Goal: Check status

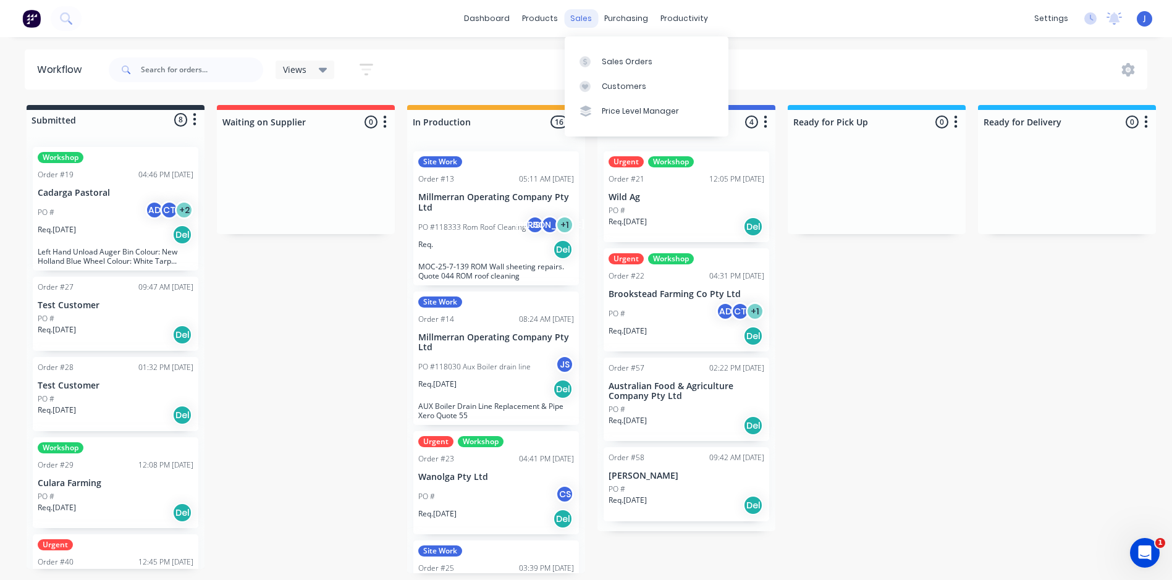
click at [586, 14] on div "sales" at bounding box center [581, 18] width 34 height 19
click at [603, 61] on div "Sales Orders" at bounding box center [627, 61] width 51 height 11
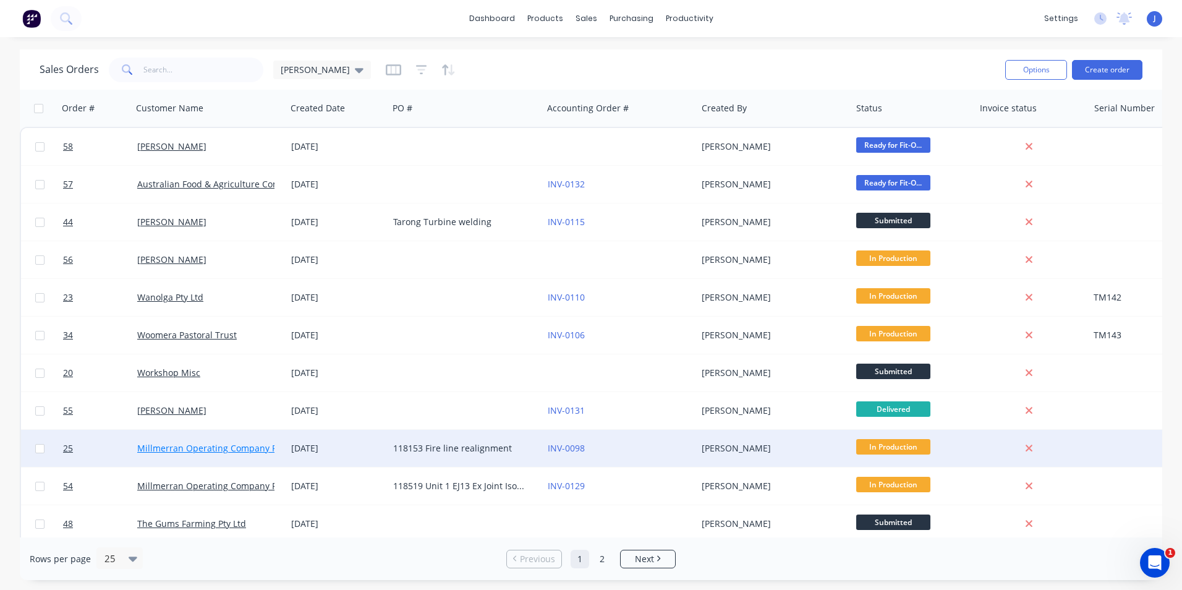
click at [175, 450] on link "Millmerran Operating Company Pty Ltd" at bounding box center [218, 448] width 163 height 12
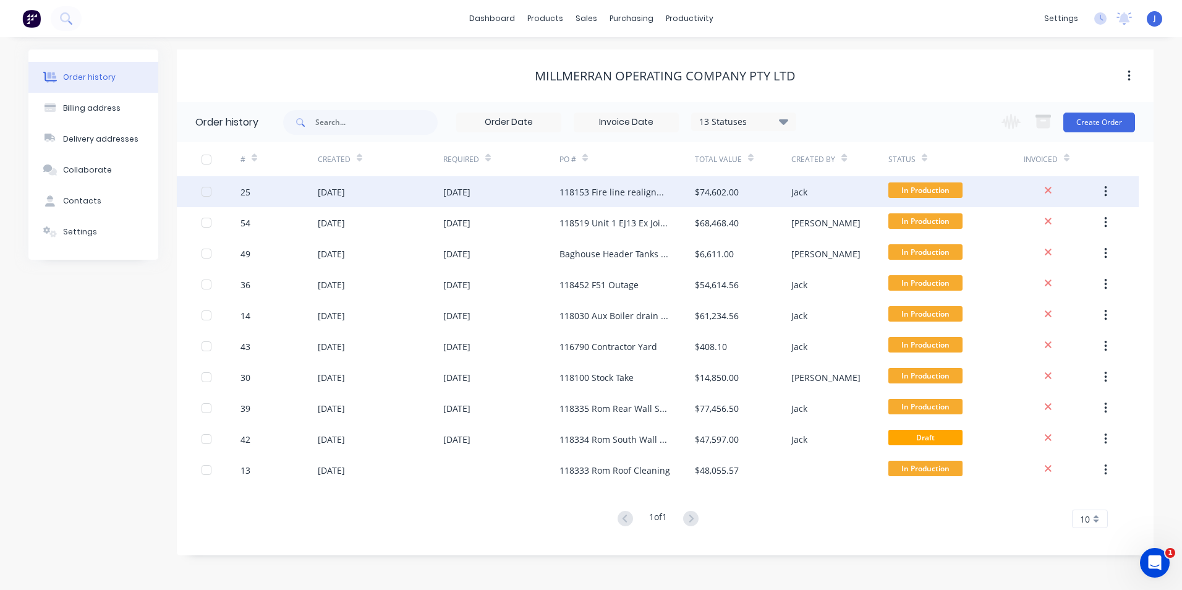
click at [390, 195] on div "[DATE]" at bounding box center [380, 191] width 125 height 31
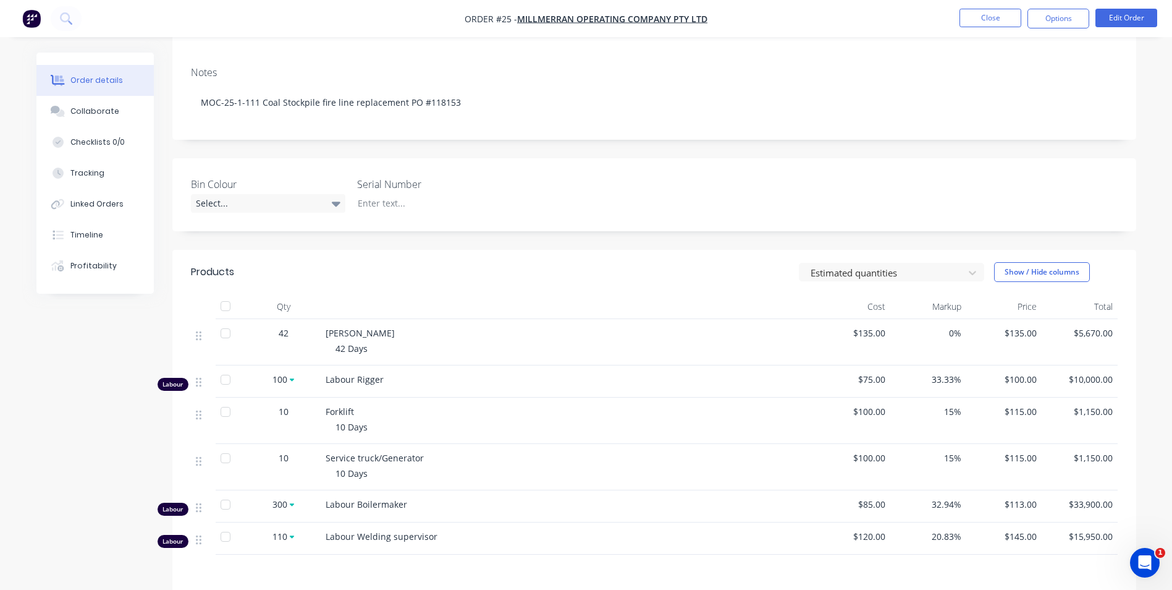
scroll to position [371, 0]
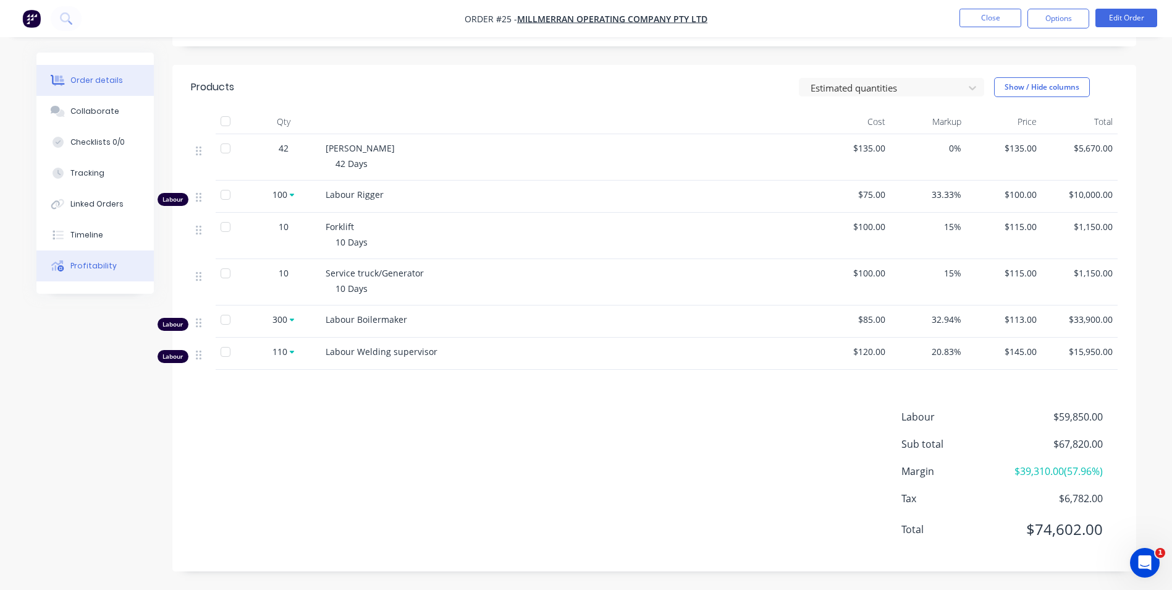
click at [100, 262] on div "Profitability" at bounding box center [93, 265] width 46 height 11
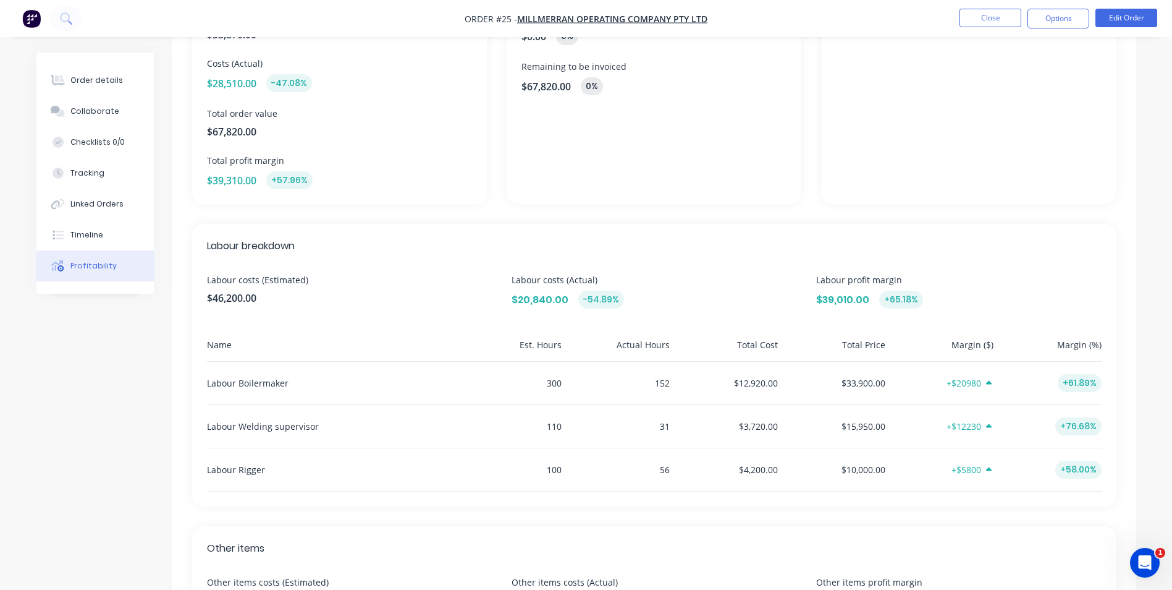
scroll to position [185, 0]
